Goal: Information Seeking & Learning: Learn about a topic

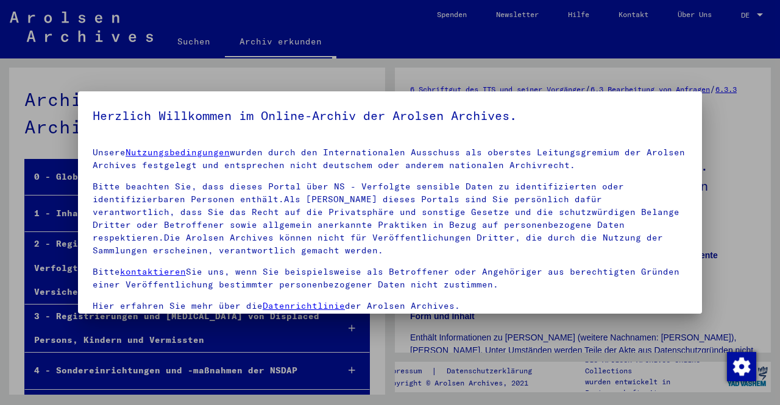
scroll to position [68, 0]
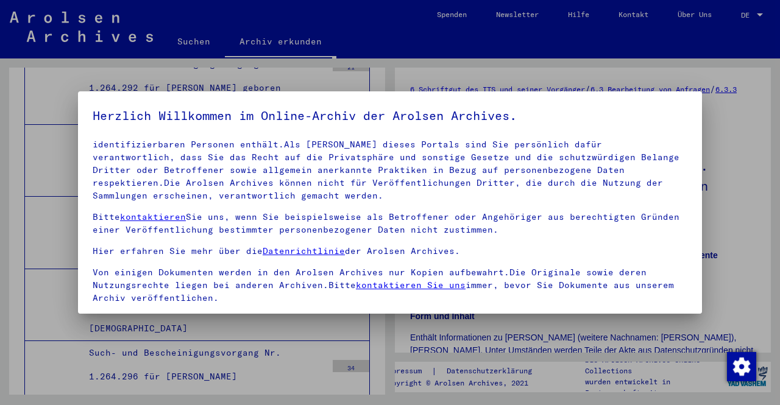
click at [139, 313] on span "Einverständniserklärung: Hiermit erkläre ich mich damit einverstanden, dass ich…" at bounding box center [397, 342] width 580 height 58
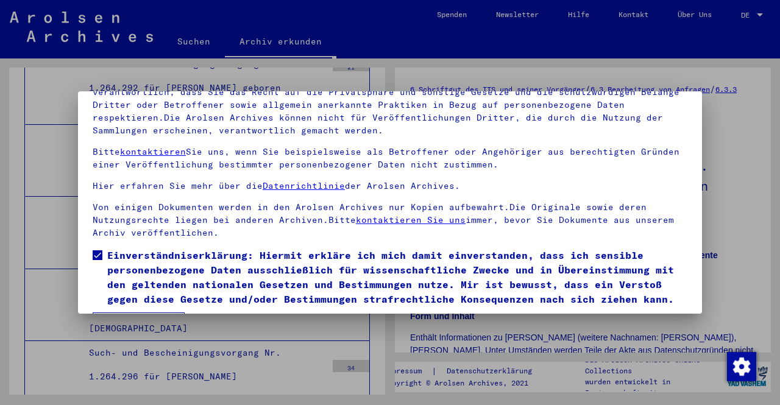
scroll to position [101, 0]
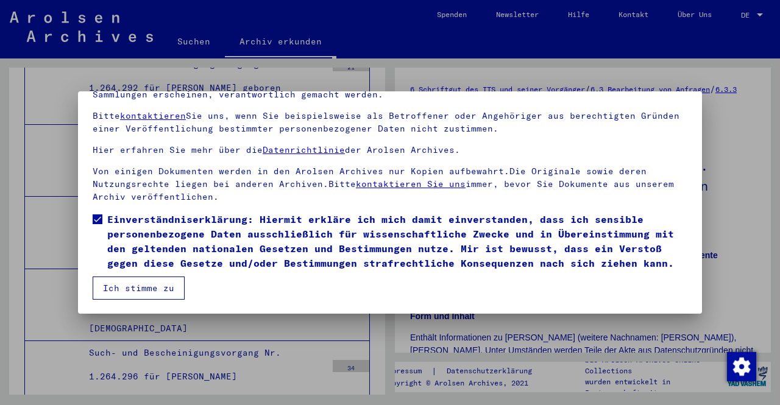
click at [124, 287] on button "Ich stimme zu" at bounding box center [139, 288] width 92 height 23
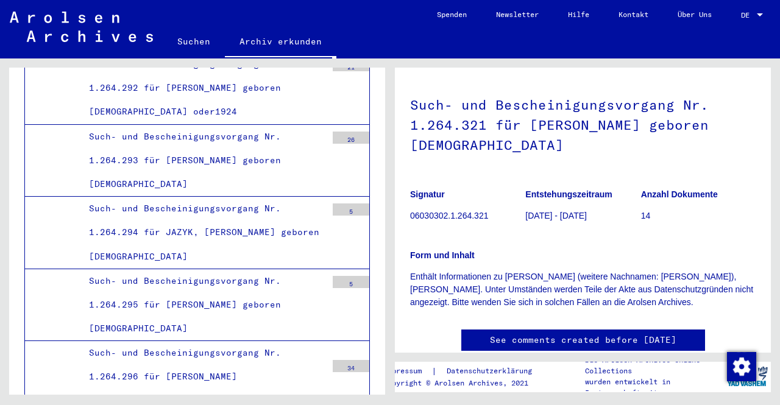
scroll to position [0, 0]
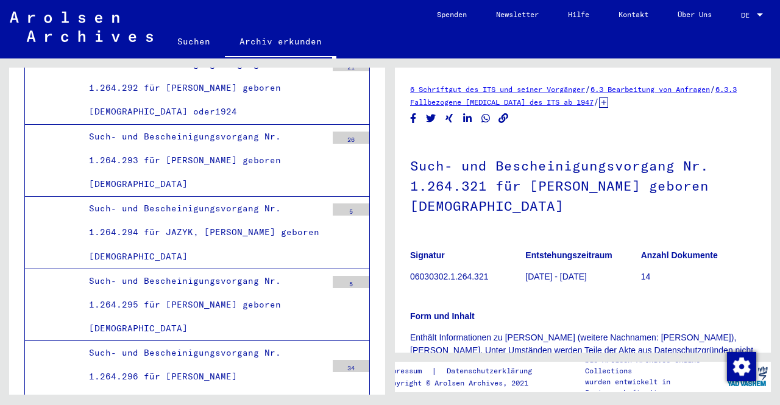
click at [483, 235] on div "Such- und Bescheinigungsvorgang Nr. 1.264.321 für [PERSON_NAME] geboren [DEMOGR…" at bounding box center [582, 254] width 345 height 232
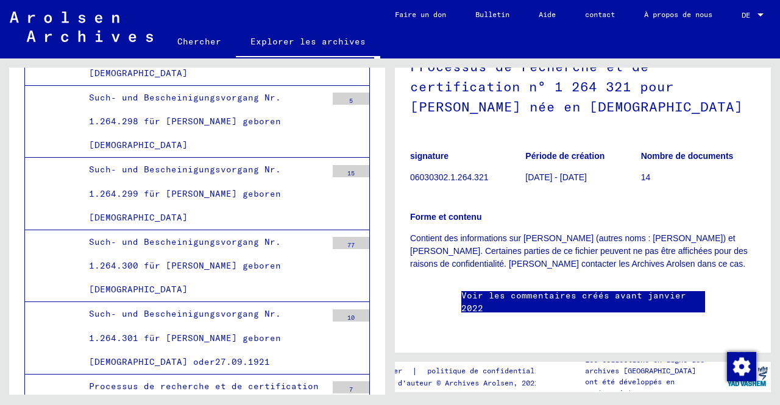
scroll to position [25599, 0]
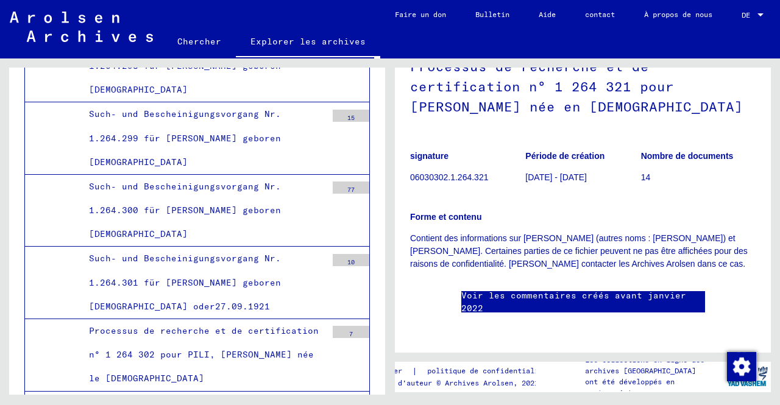
click at [718, 224] on div "6 Documents de l'ITS et de ses prédécesseurs / 6.3 Traitement des demandes de r…" at bounding box center [582, 161] width 345 height 354
click at [633, 232] on p "Contient des informations sur [PERSON_NAME] (autres noms : [PERSON_NAME]) et [P…" at bounding box center [582, 251] width 345 height 38
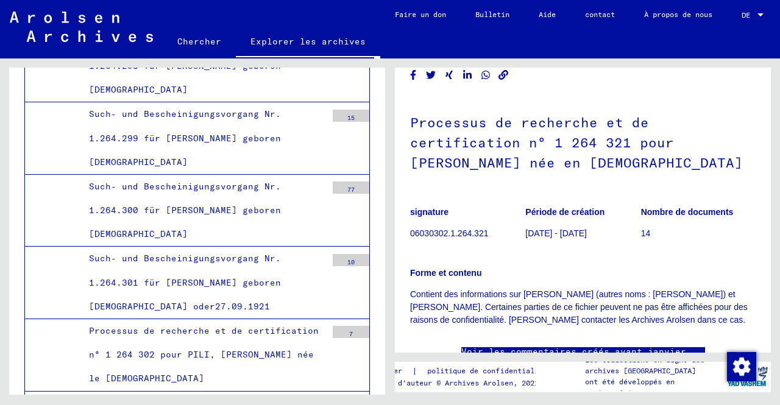
click at [564, 177] on h1 "Processus de recherche et de certification n° 1 264 321 pour [PERSON_NAME] née …" at bounding box center [582, 141] width 345 height 94
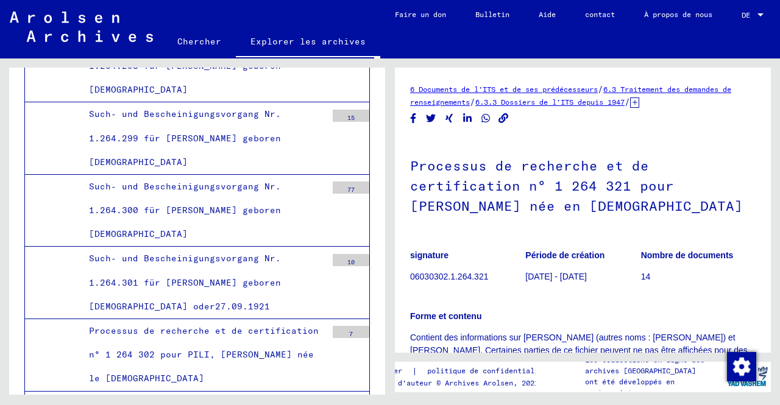
click at [639, 103] on icon at bounding box center [634, 102] width 9 height 10
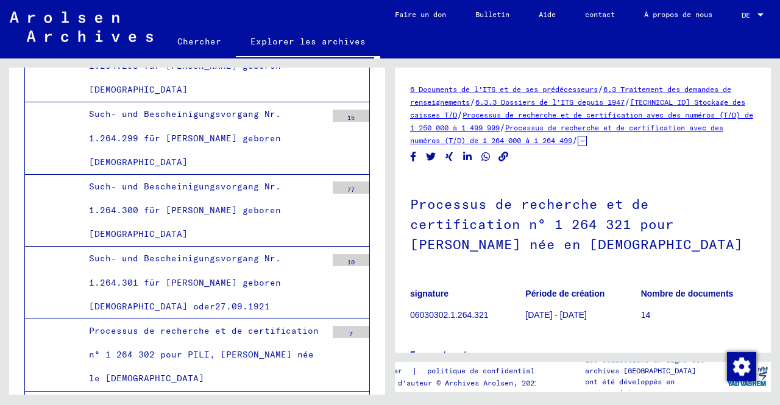
click at [630, 141] on font "Processus de recherche et de certification avec des numéros (T/D) de 1 264 000 …" at bounding box center [566, 134] width 313 height 22
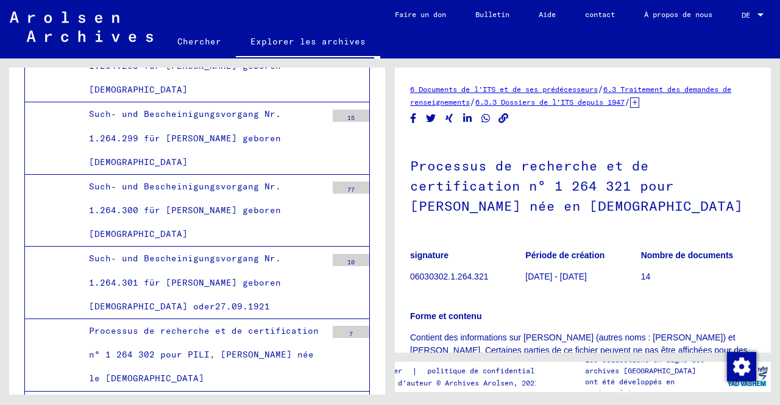
click at [557, 231] on h1 "Processus de recherche et de certification n° 1 264 321 pour [PERSON_NAME] née …" at bounding box center [582, 185] width 345 height 94
click at [507, 221] on h1 "Processus de recherche et de certification n° 1 264 321 pour [PERSON_NAME] née …" at bounding box center [582, 185] width 345 height 94
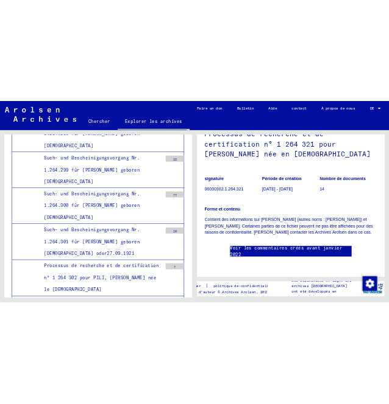
scroll to position [95228, 0]
